Goal: Information Seeking & Learning: Learn about a topic

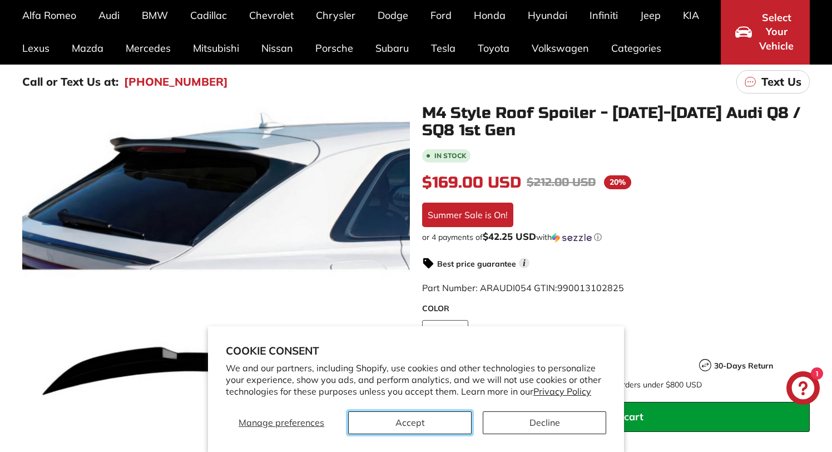
click at [454, 418] on button "Accept" at bounding box center [409, 422] width 123 height 23
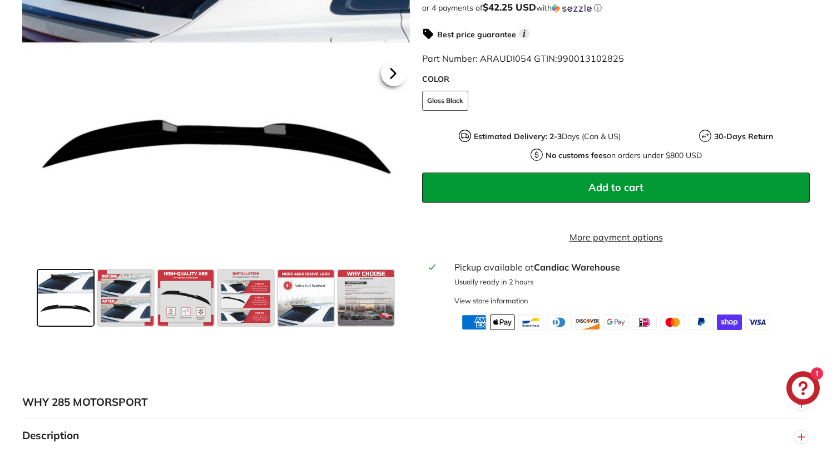
scroll to position [316, 0]
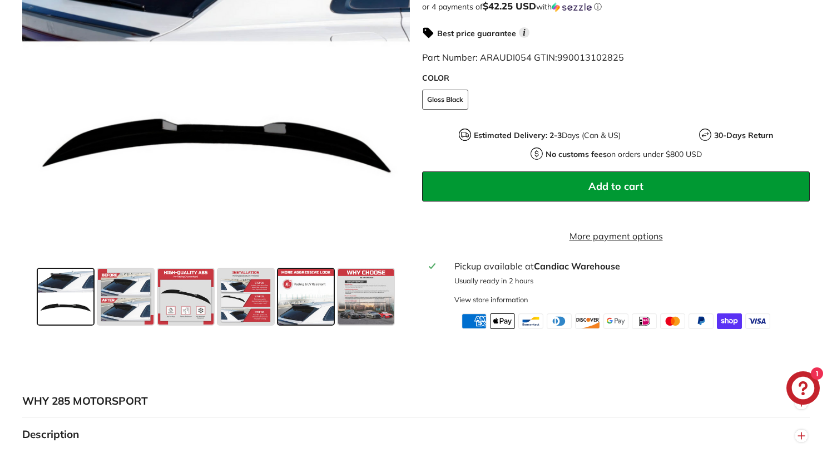
click at [311, 324] on span at bounding box center [306, 297] width 56 height 56
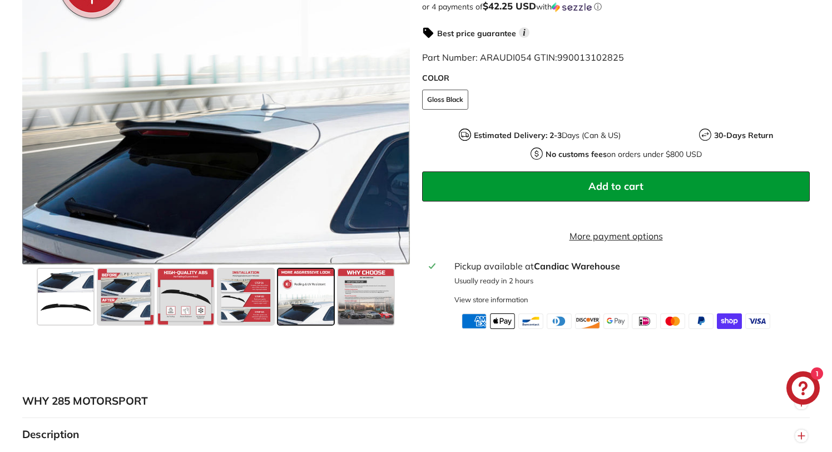
scroll to position [227, 0]
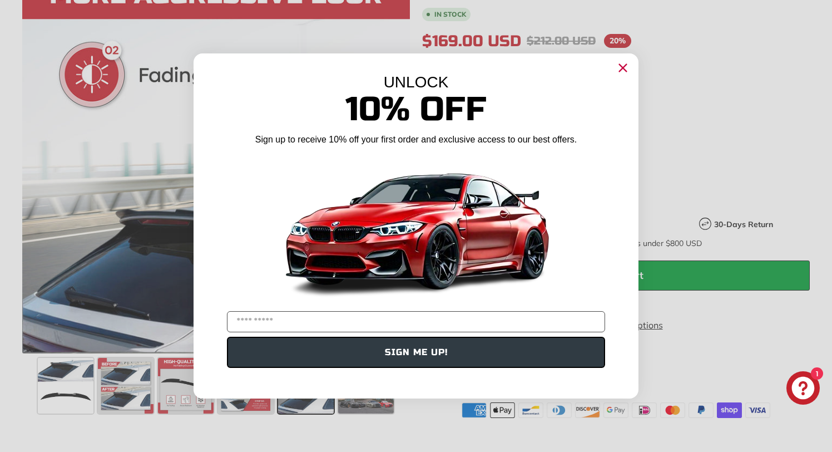
click at [623, 70] on circle "Close dialog" at bounding box center [623, 68] width 17 height 17
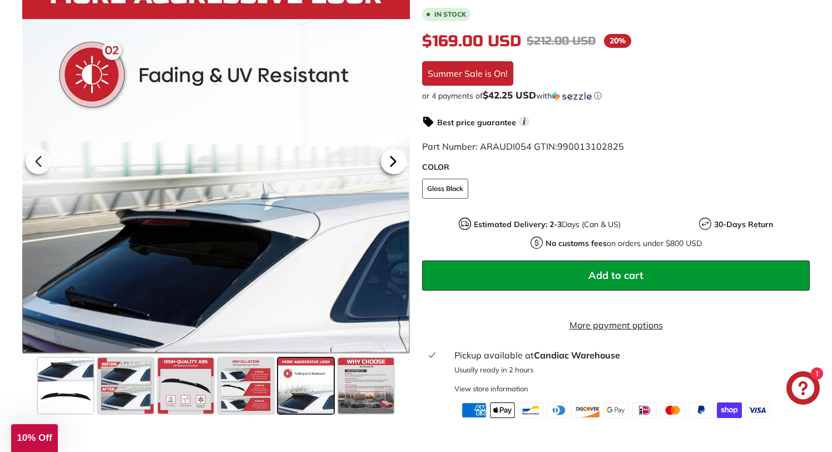
click at [394, 166] on icon at bounding box center [393, 160] width 4 height 9
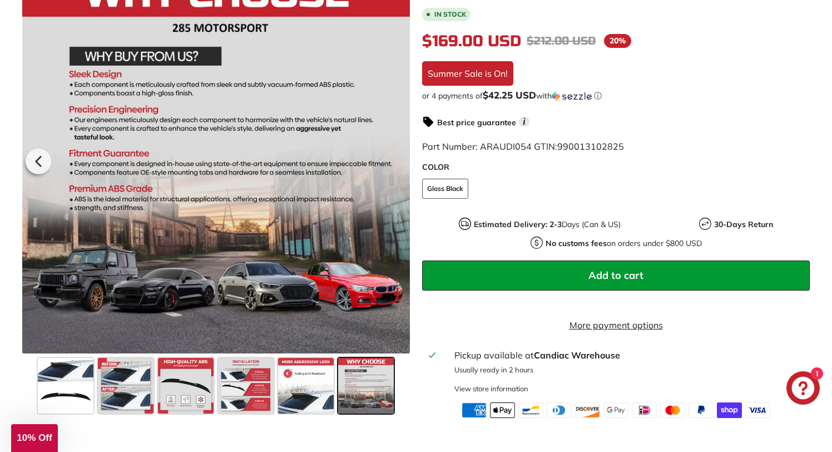
click at [394, 172] on div at bounding box center [216, 160] width 388 height 388
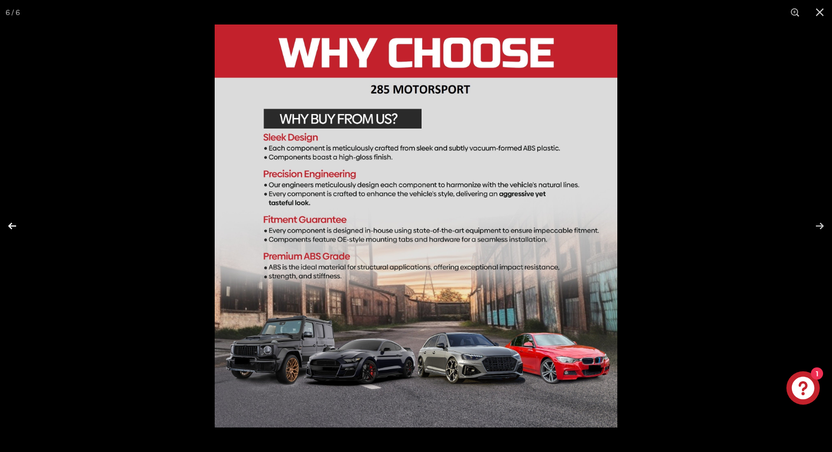
click at [2, 223] on button at bounding box center [19, 226] width 39 height 56
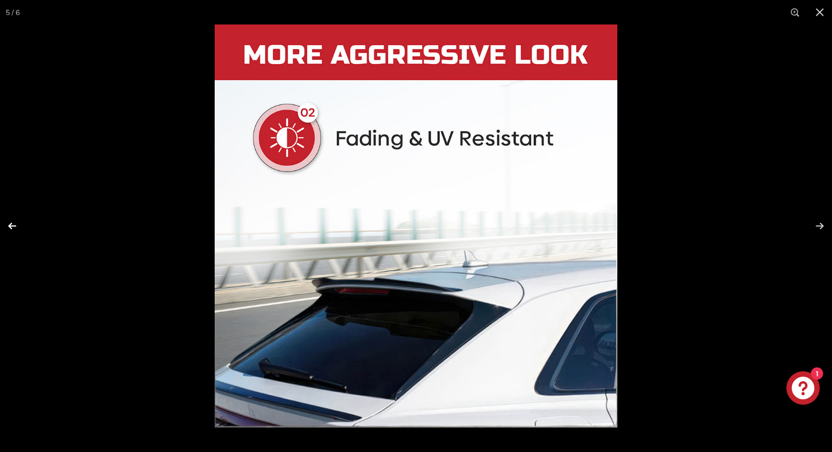
click at [10, 225] on button at bounding box center [19, 226] width 39 height 56
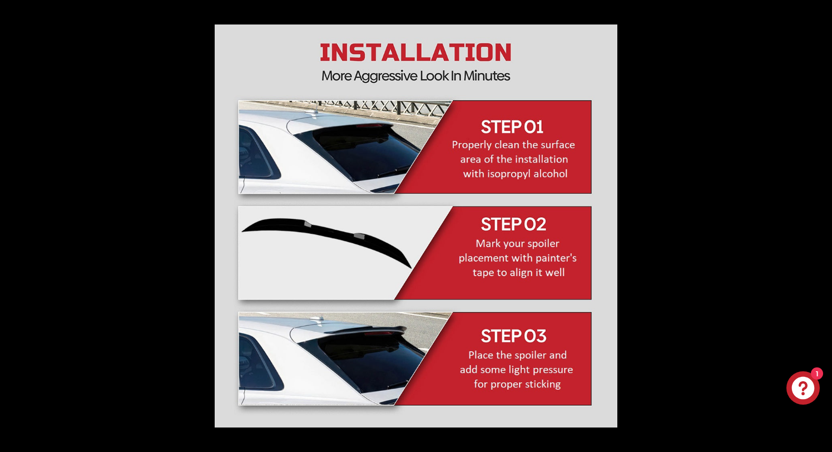
click at [10, 225] on button at bounding box center [19, 226] width 39 height 56
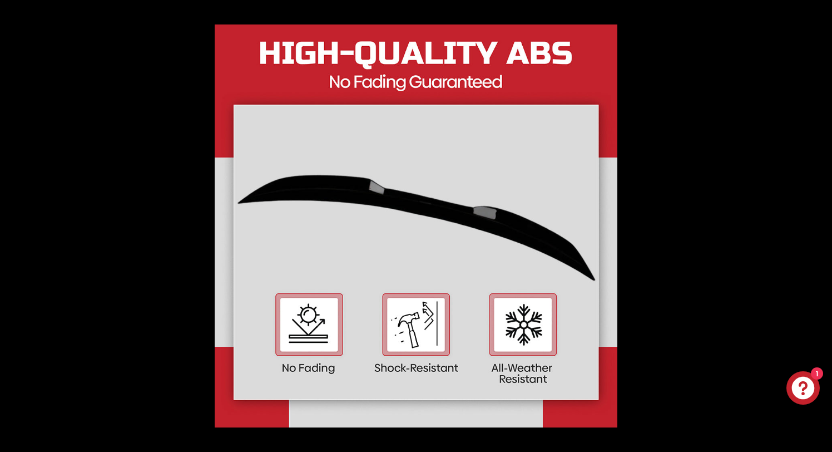
click at [10, 225] on button at bounding box center [19, 226] width 39 height 56
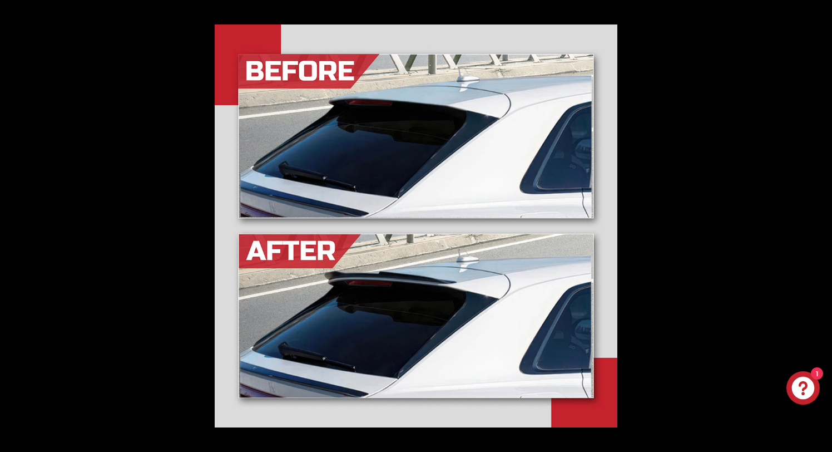
click at [10, 225] on button at bounding box center [19, 226] width 39 height 56
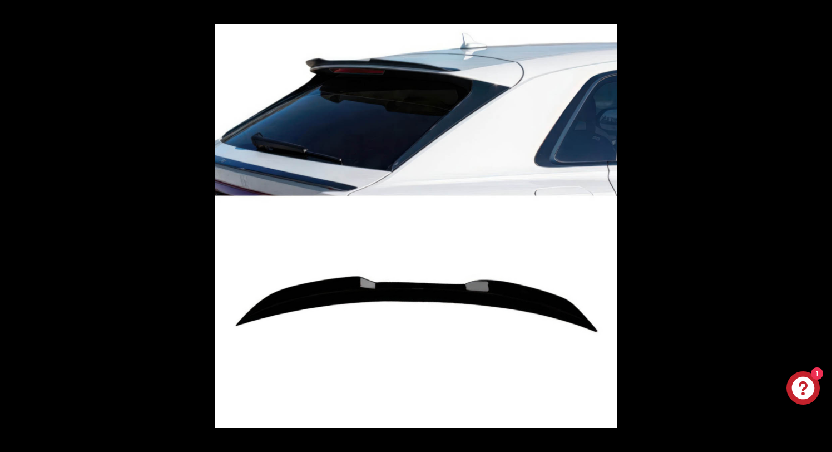
click at [10, 225] on button at bounding box center [19, 226] width 39 height 56
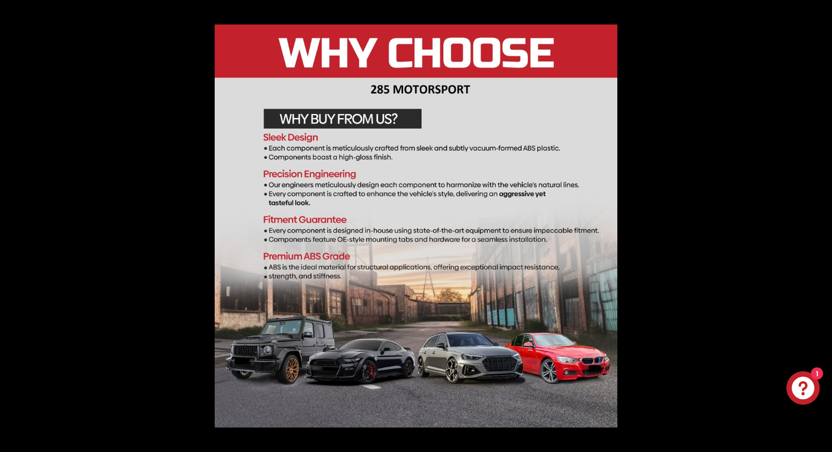
click at [10, 225] on button at bounding box center [19, 226] width 39 height 56
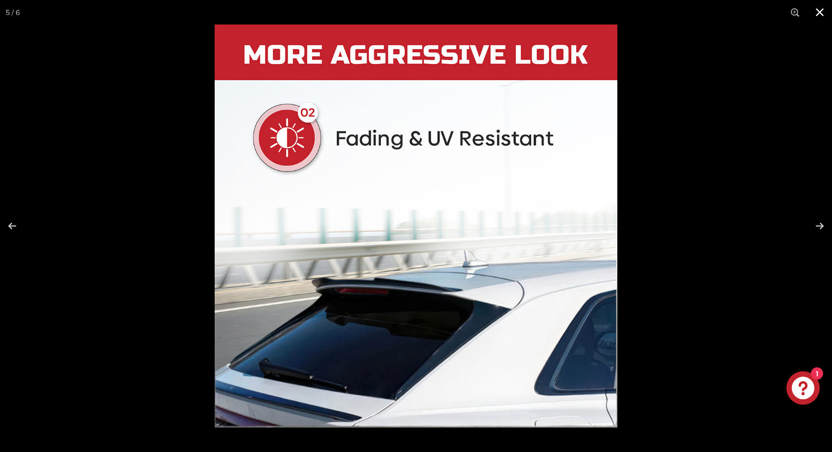
click at [130, 196] on div at bounding box center [416, 226] width 832 height 452
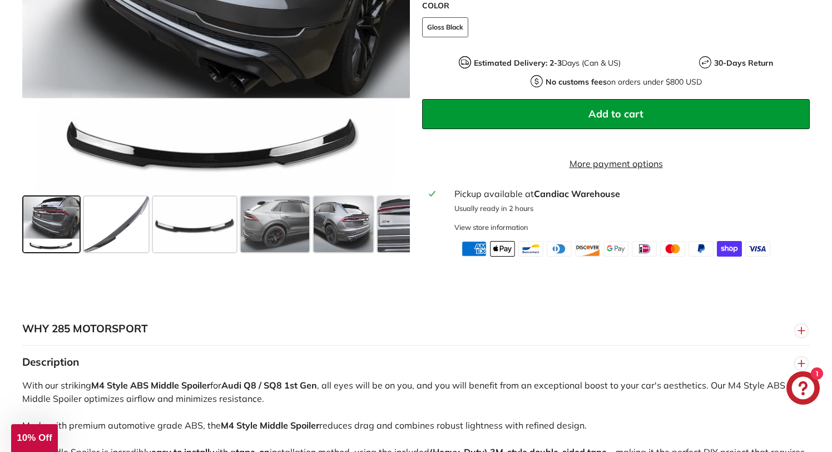
scroll to position [412, 0]
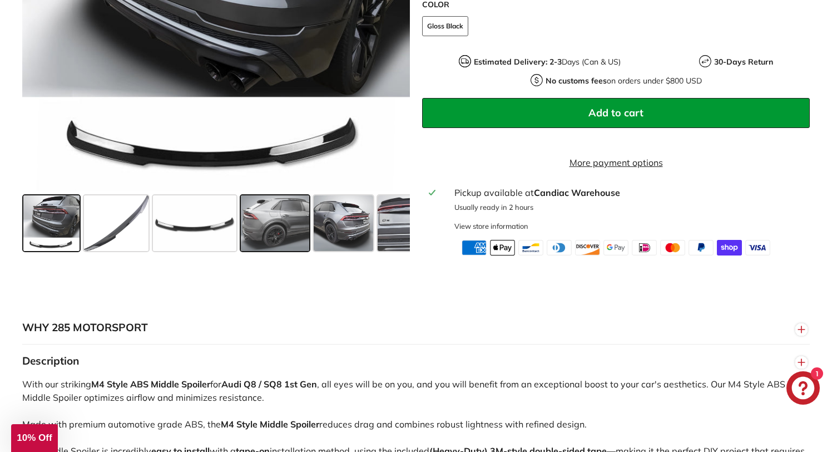
click at [269, 227] on span at bounding box center [275, 223] width 69 height 56
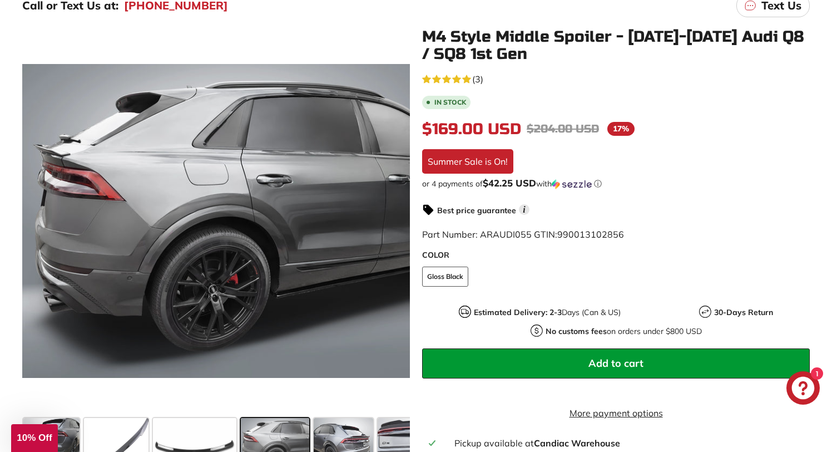
scroll to position [157, 0]
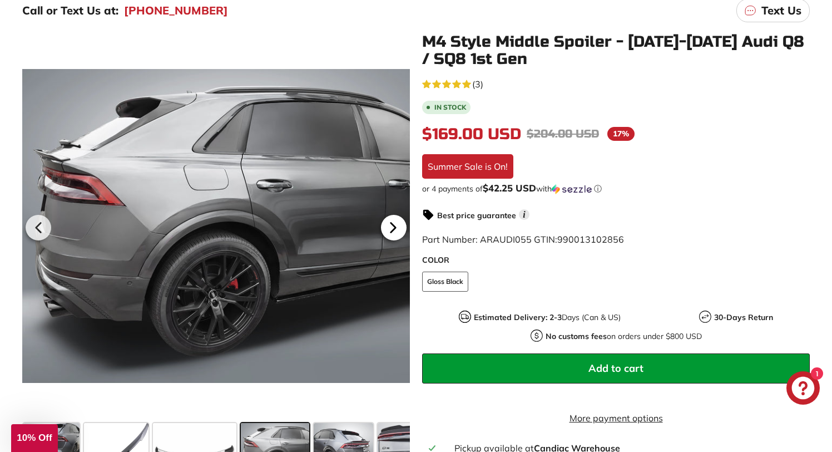
click at [392, 227] on icon at bounding box center [393, 227] width 4 height 9
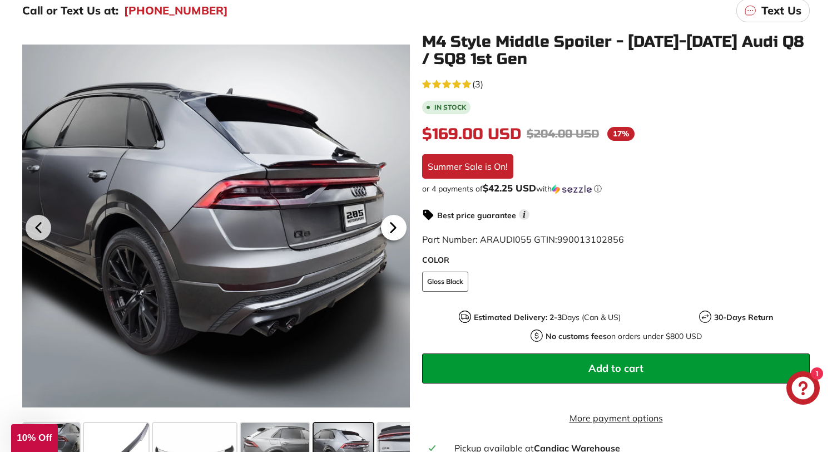
click at [392, 227] on icon at bounding box center [393, 227] width 4 height 9
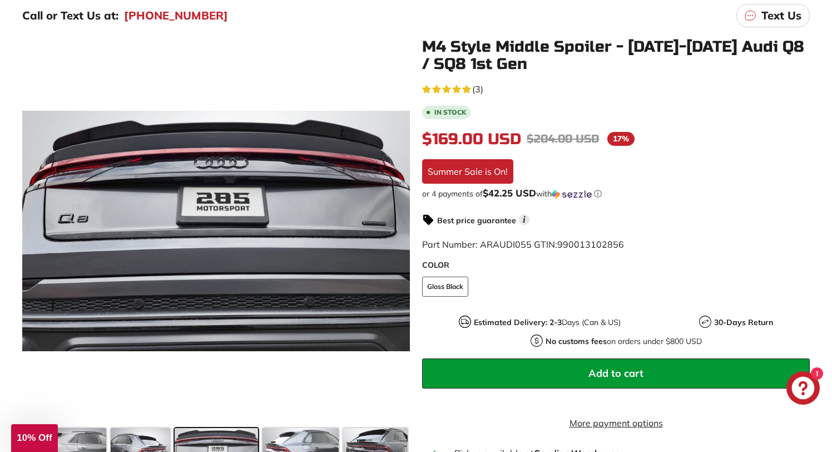
scroll to position [0, 0]
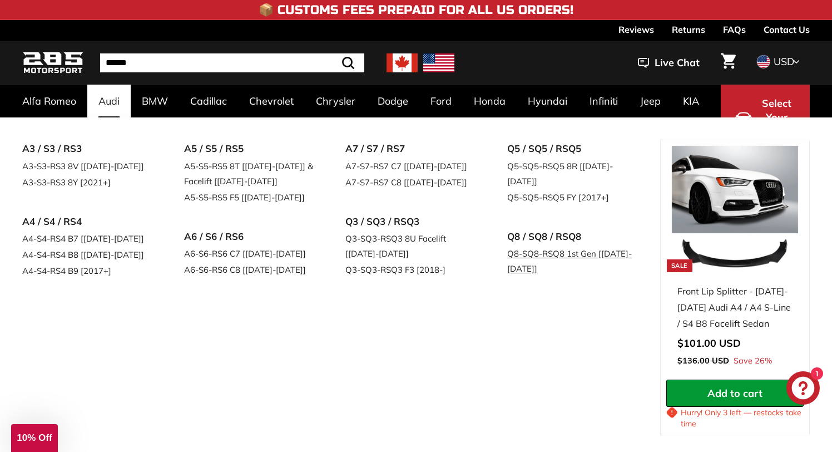
click at [527, 245] on link "Q8-SQ8-RSQ8 1st Gen [[DATE]-[DATE]]" at bounding box center [572, 260] width 131 height 31
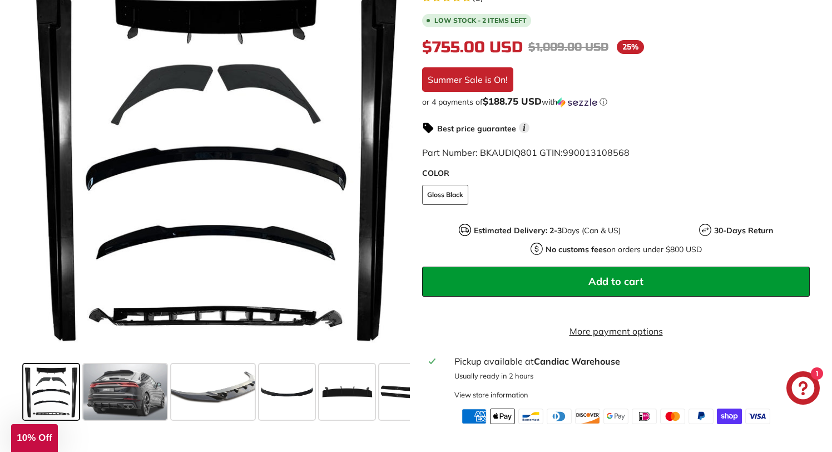
scroll to position [244, 0]
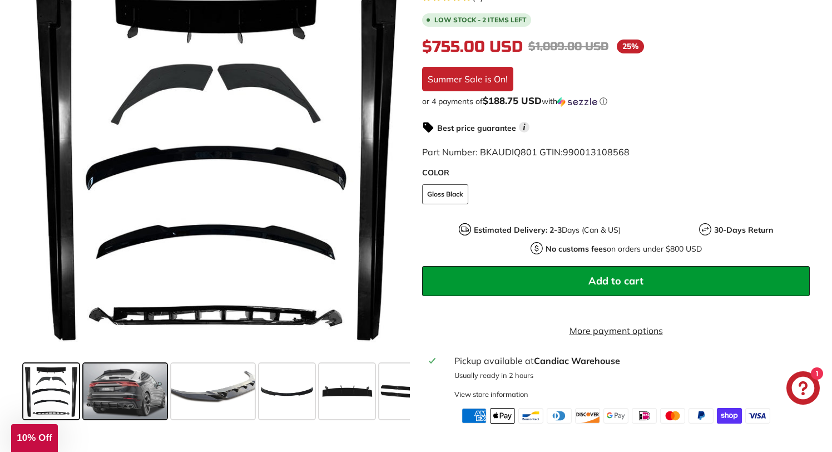
click at [114, 414] on span at bounding box center [124, 391] width 83 height 56
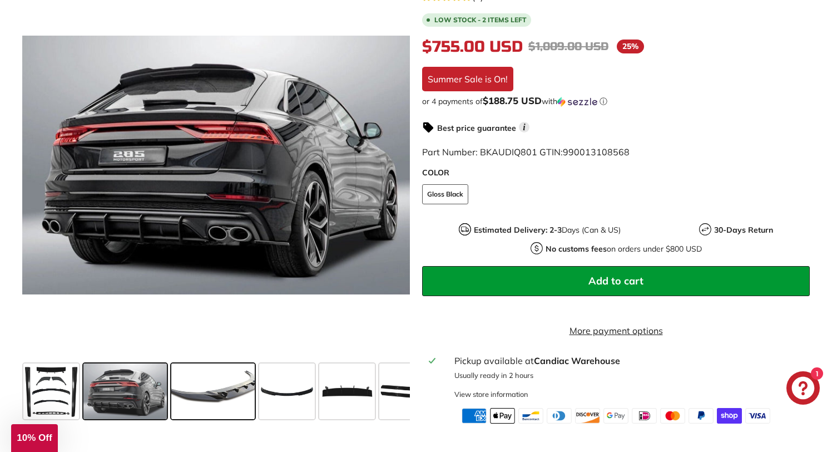
click at [209, 395] on span at bounding box center [212, 391] width 83 height 56
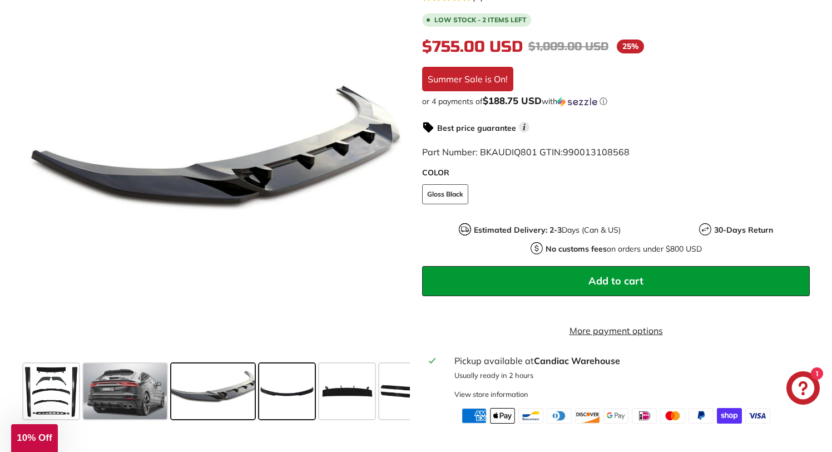
click at [282, 397] on span at bounding box center [287, 391] width 56 height 56
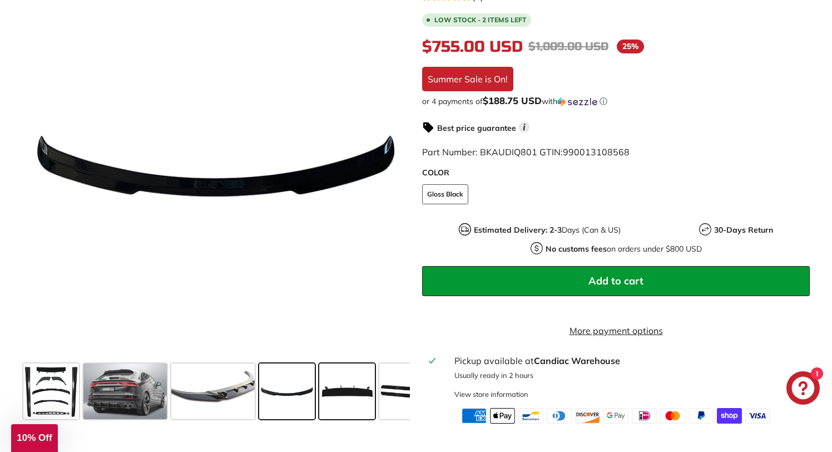
click at [342, 398] on span at bounding box center [347, 391] width 56 height 56
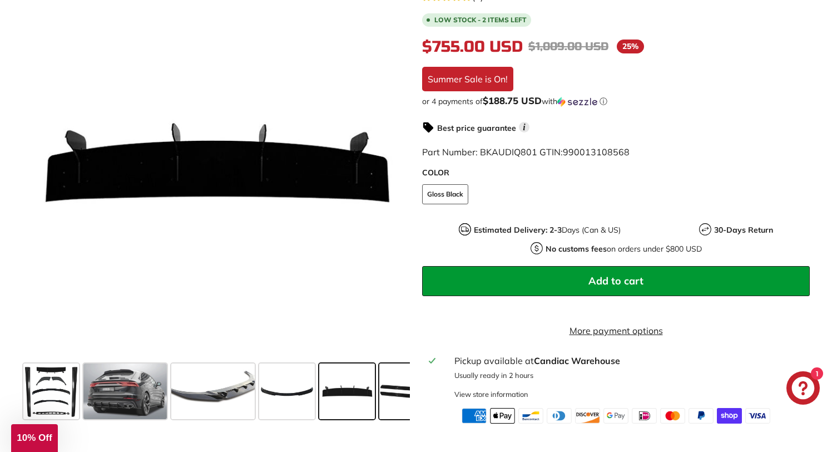
click at [390, 402] on span at bounding box center [407, 391] width 56 height 56
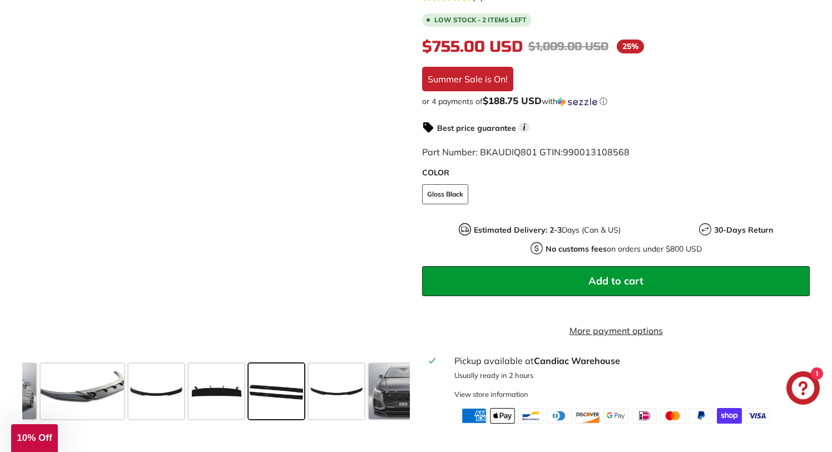
scroll to position [0, 191]
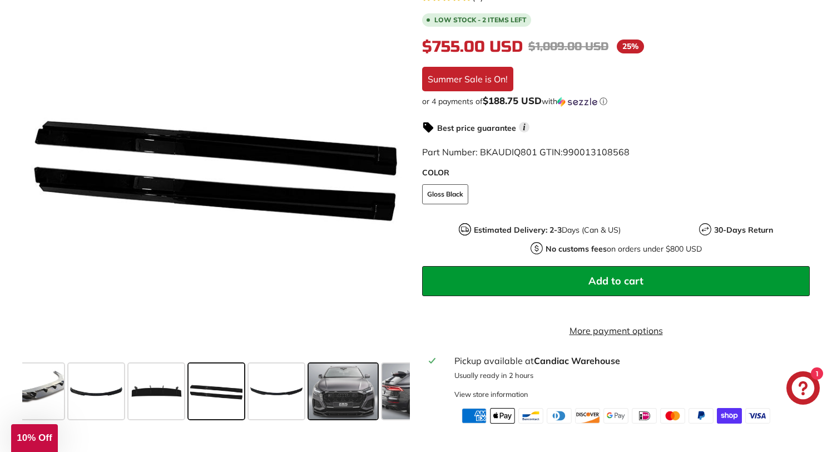
click at [354, 405] on span at bounding box center [343, 391] width 69 height 56
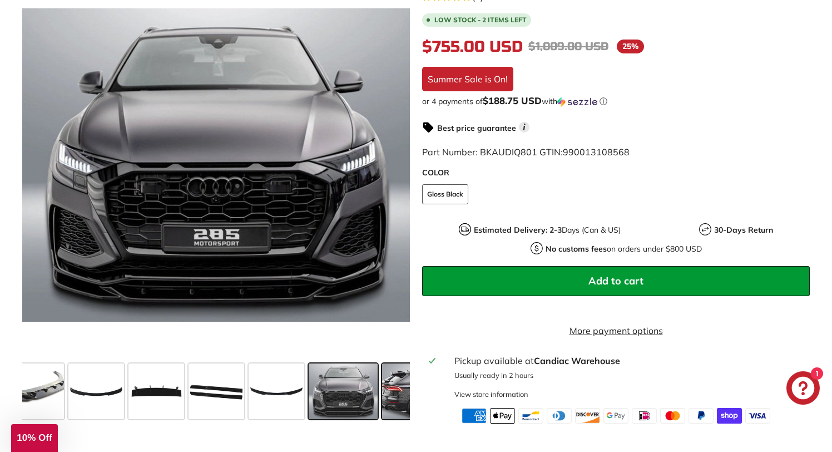
click at [393, 404] on span at bounding box center [423, 391] width 83 height 56
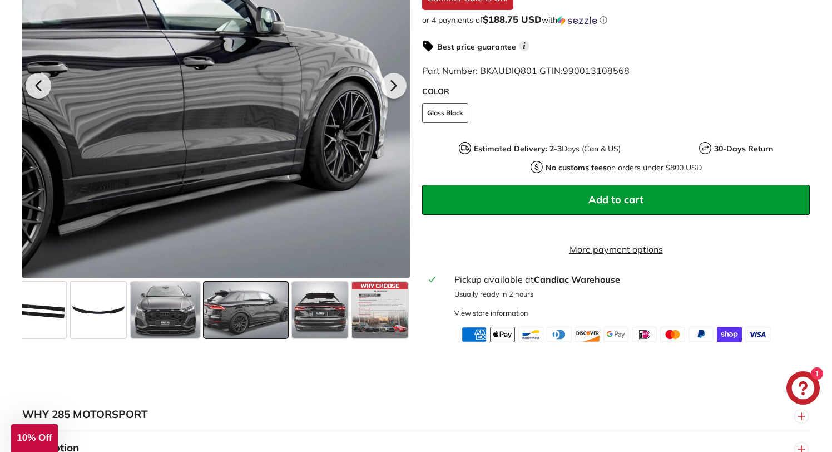
scroll to position [395, 0]
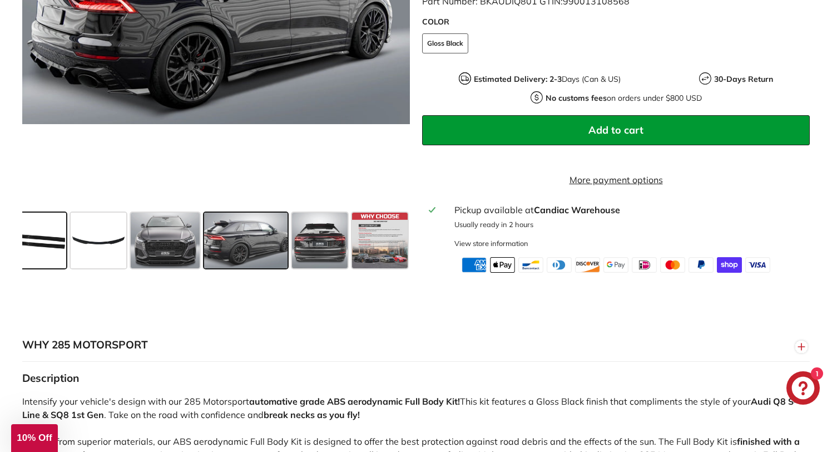
click at [42, 245] on span at bounding box center [39, 240] width 56 height 56
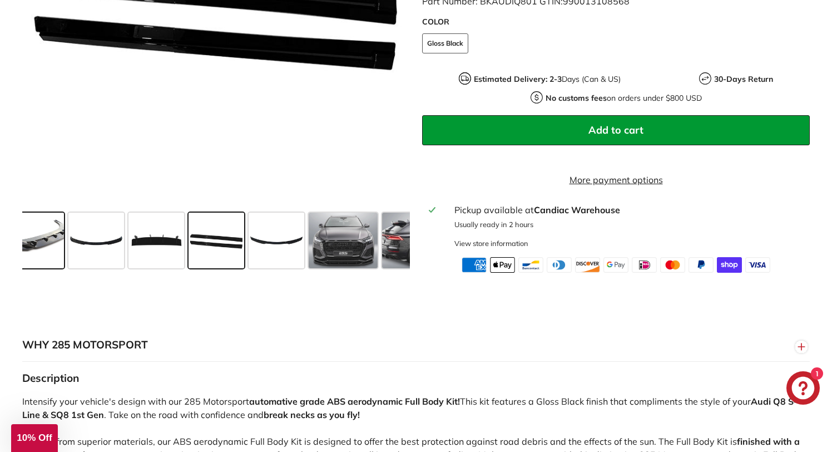
click at [53, 267] on span at bounding box center [22, 240] width 83 height 56
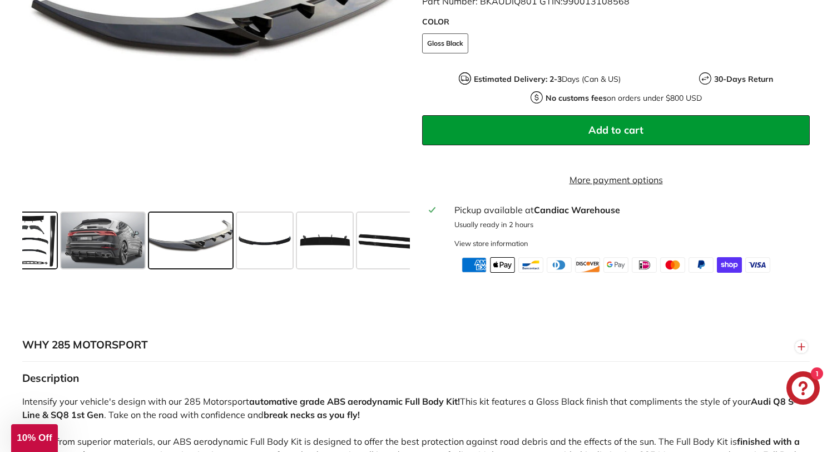
scroll to position [0, 0]
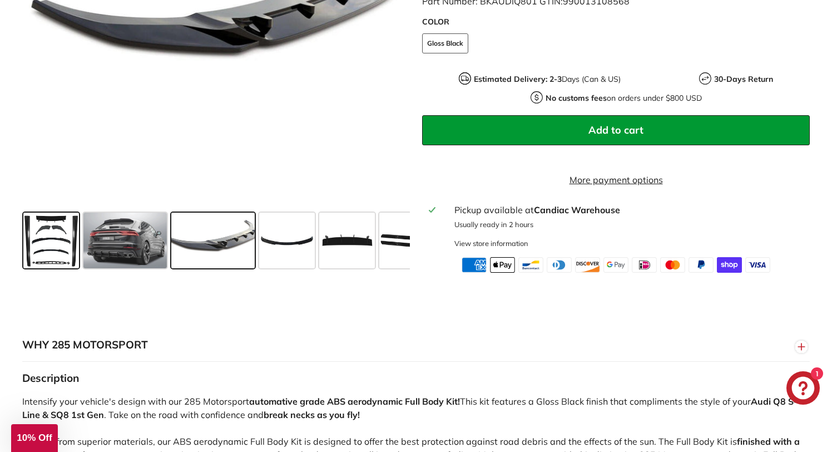
click at [51, 259] on span at bounding box center [51, 240] width 56 height 56
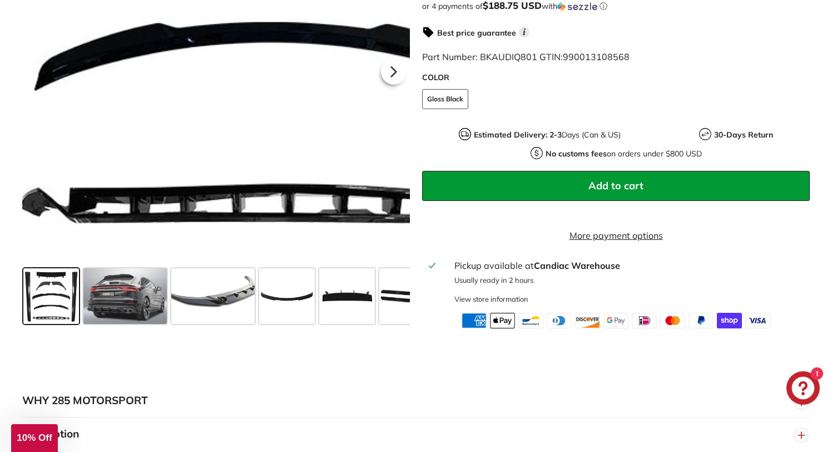
scroll to position [350, 0]
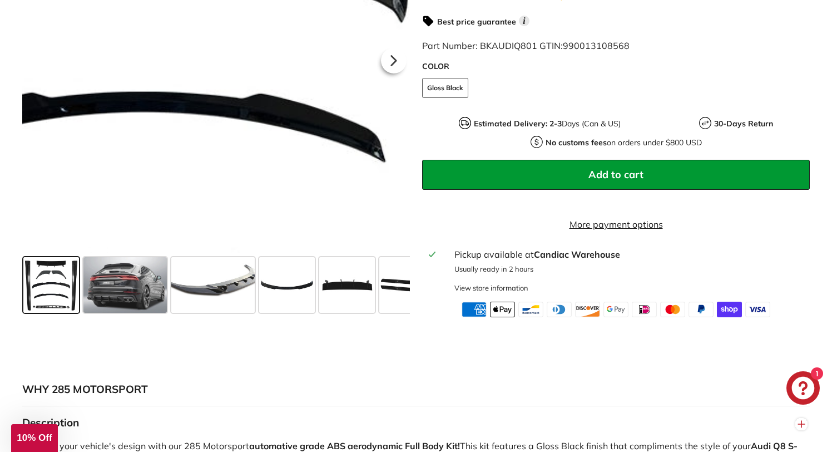
click at [295, 162] on div at bounding box center [216, 59] width 388 height 388
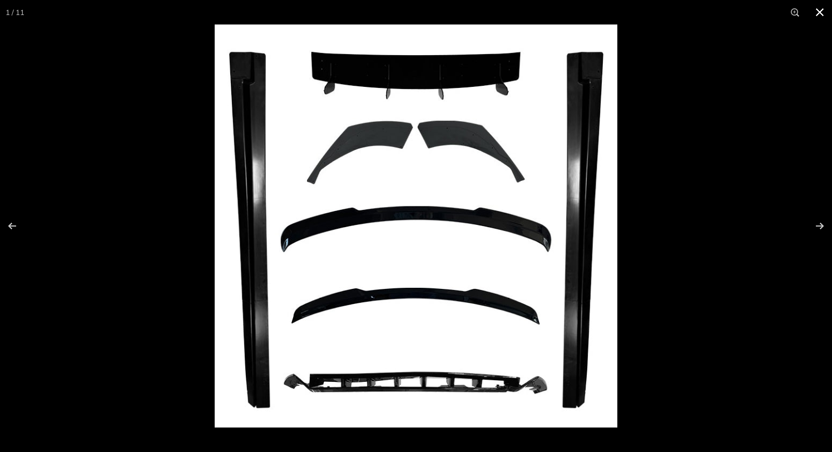
click at [731, 199] on div at bounding box center [631, 250] width 832 height 452
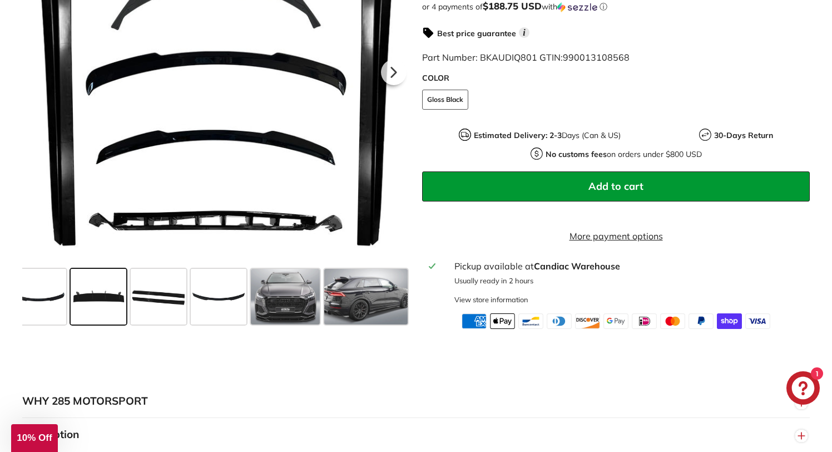
scroll to position [0, 263]
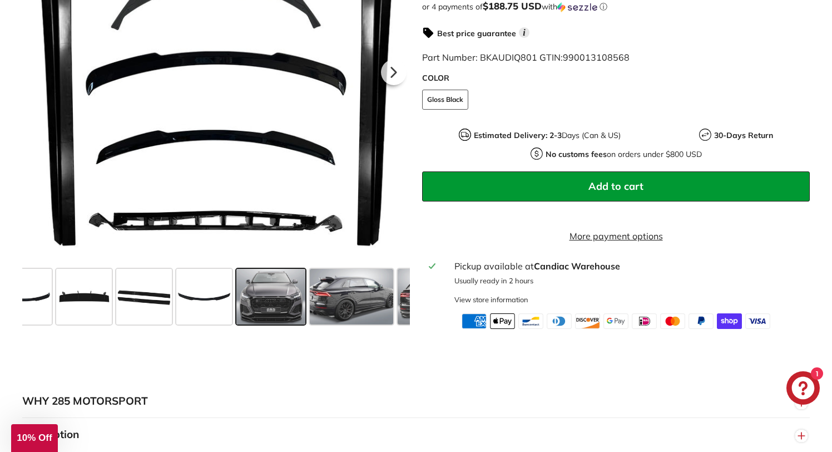
click at [253, 313] on span at bounding box center [270, 297] width 69 height 56
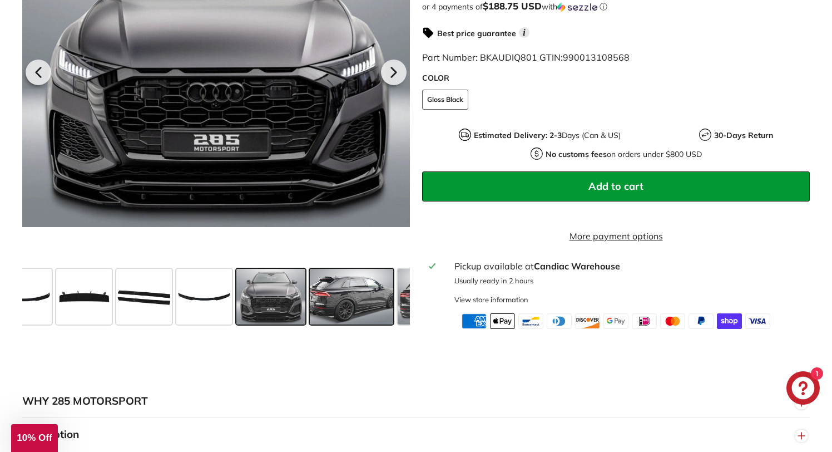
click at [327, 312] on span at bounding box center [351, 297] width 83 height 56
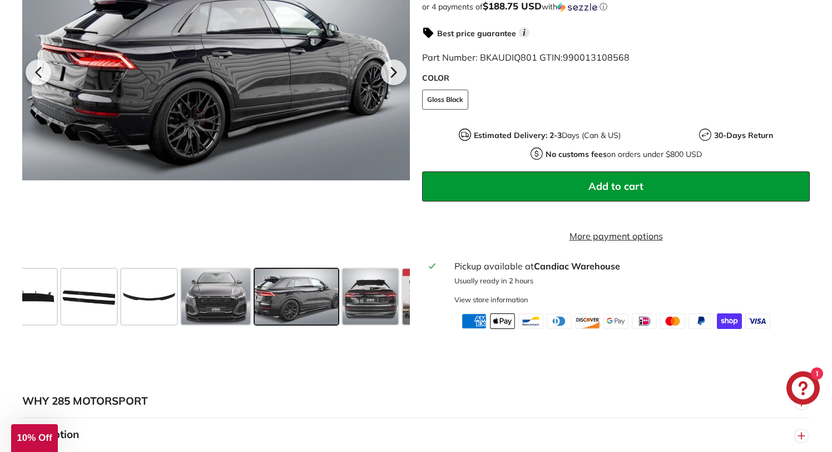
scroll to position [0, 369]
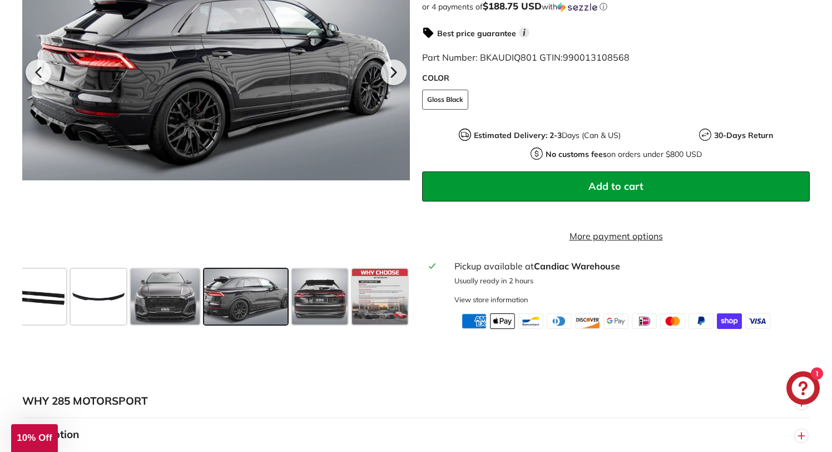
click at [270, 310] on span at bounding box center [245, 297] width 83 height 56
click at [190, 305] on span at bounding box center [165, 297] width 69 height 56
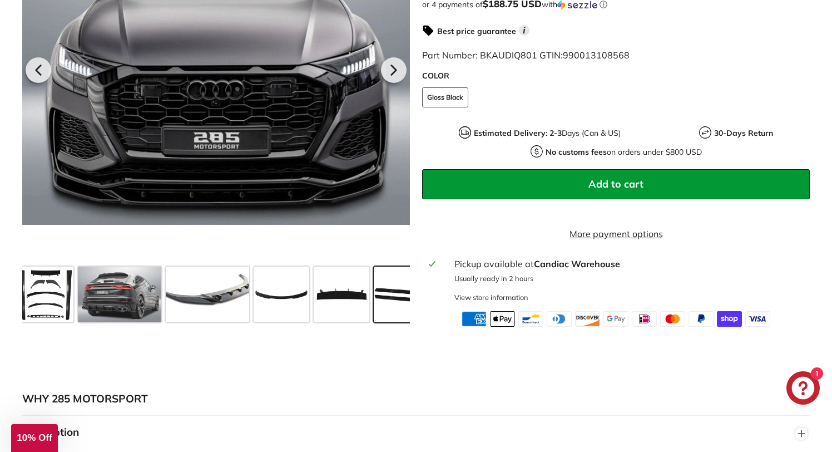
scroll to position [0, 0]
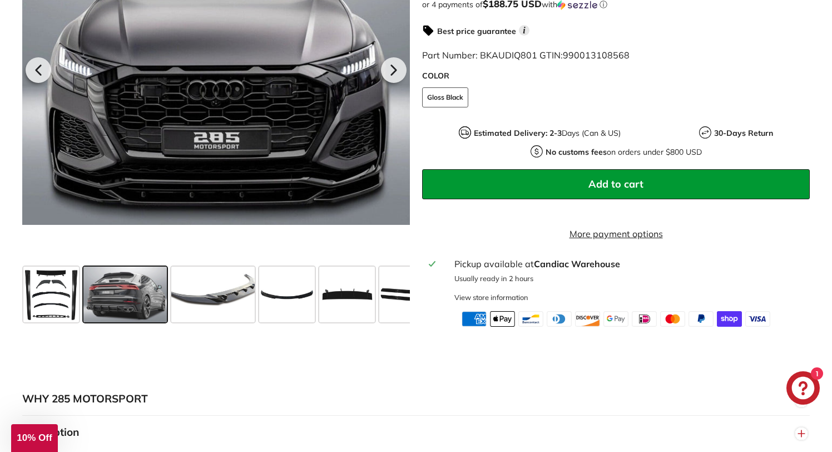
click at [113, 294] on span at bounding box center [124, 294] width 83 height 56
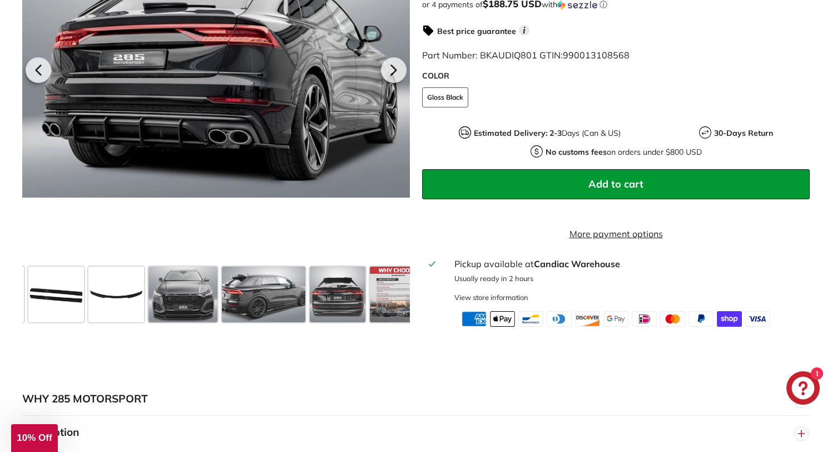
scroll to position [0, 369]
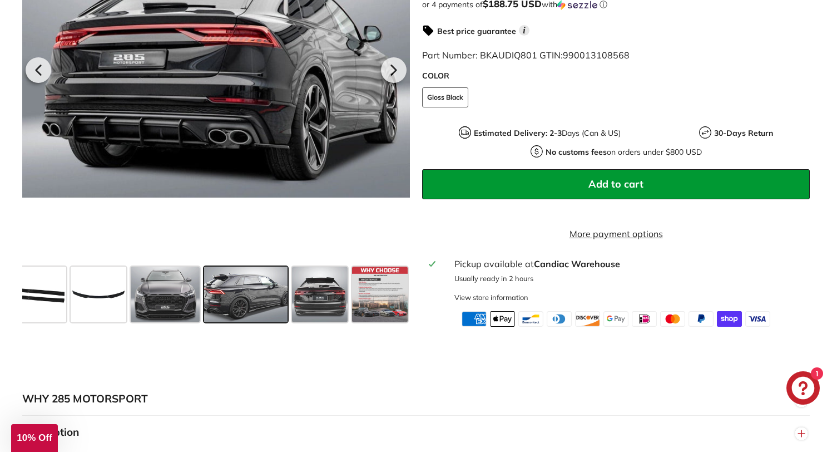
click at [255, 307] on span at bounding box center [245, 294] width 83 height 56
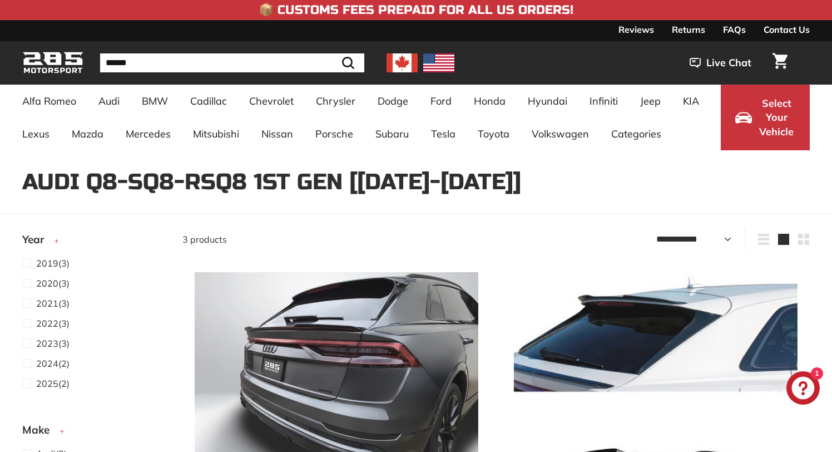
select select "**********"
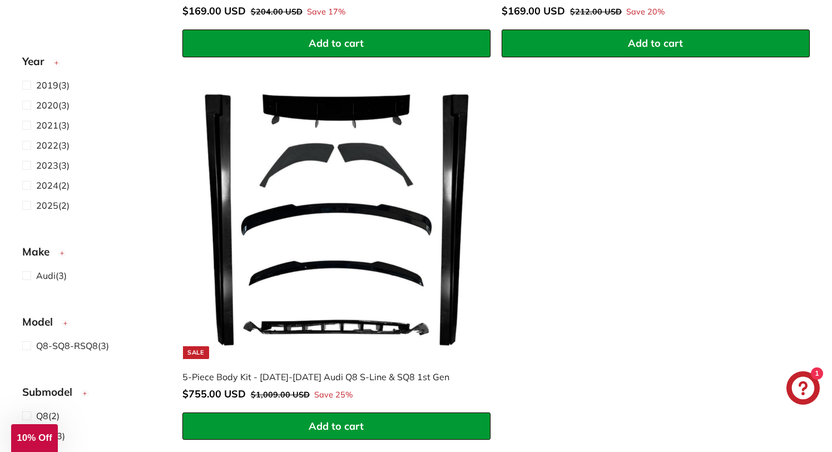
scroll to position [260, 0]
